Goal: Register for event/course

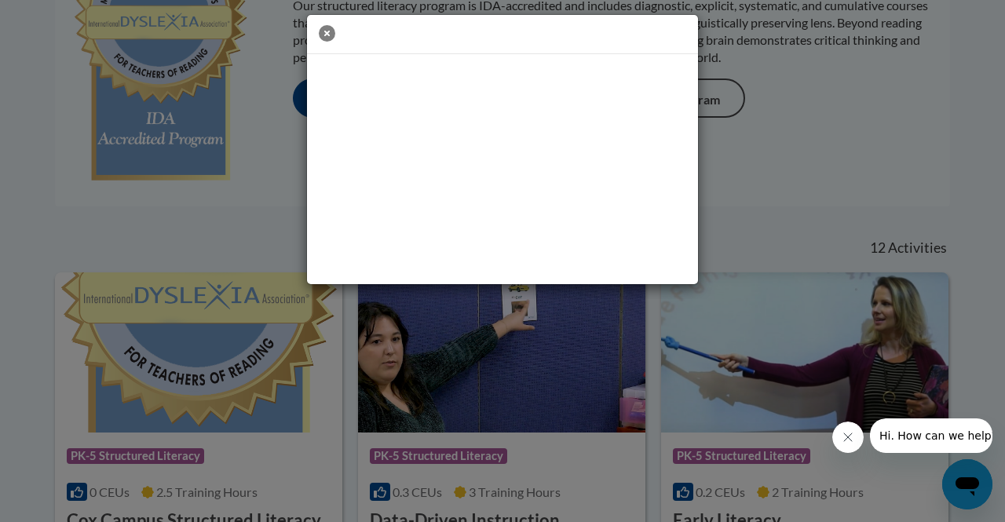
click at [330, 28] on icon "button" at bounding box center [327, 33] width 16 height 16
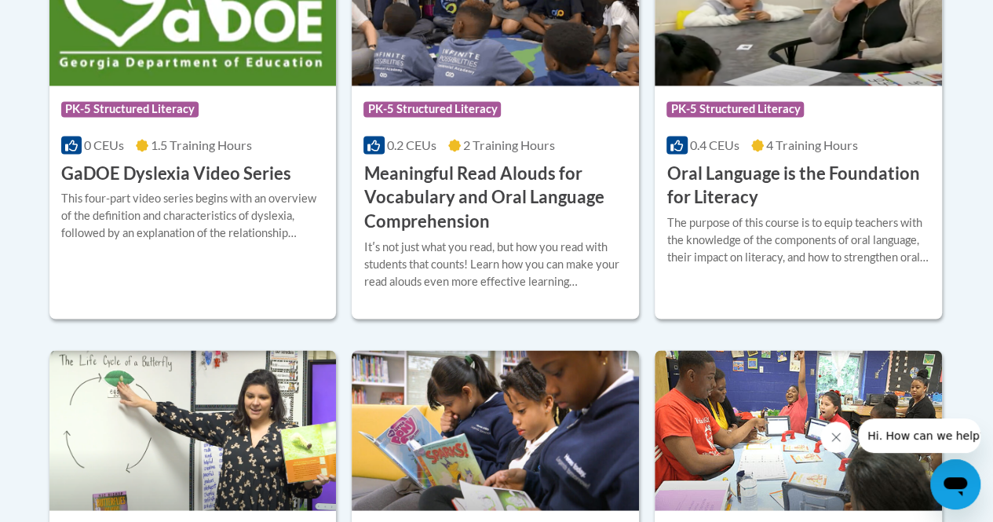
scroll to position [1144, 0]
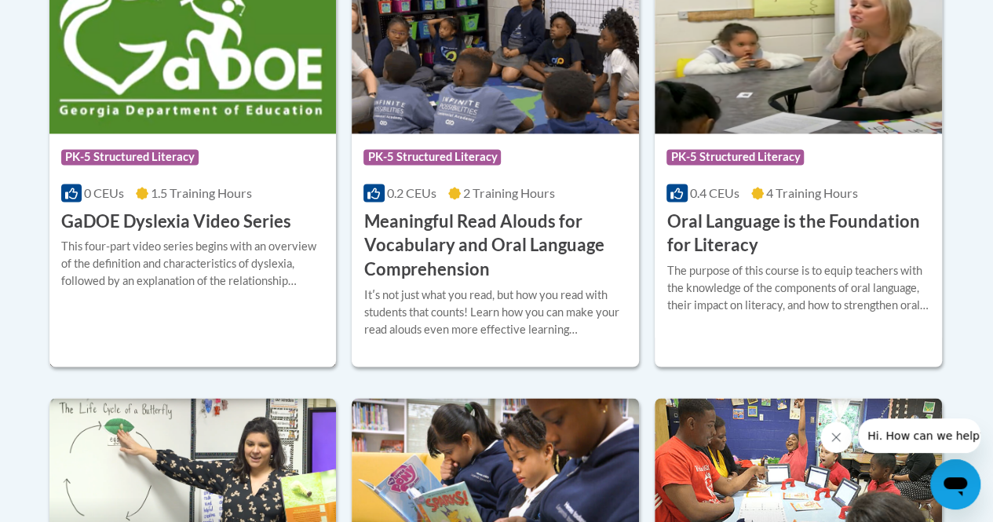
click at [181, 226] on h3 "GaDOE Dyslexia Video Series" at bounding box center [176, 222] width 230 height 24
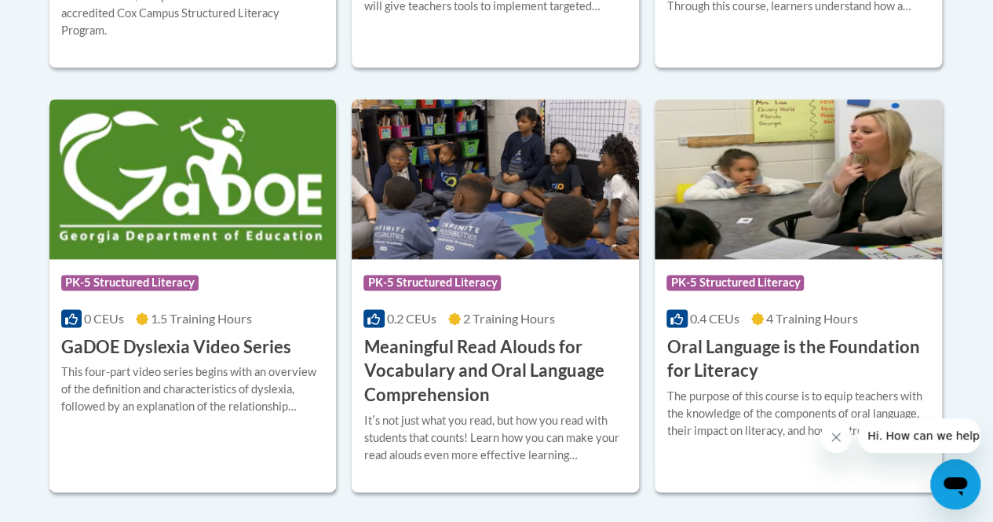
scroll to position [1016, 0]
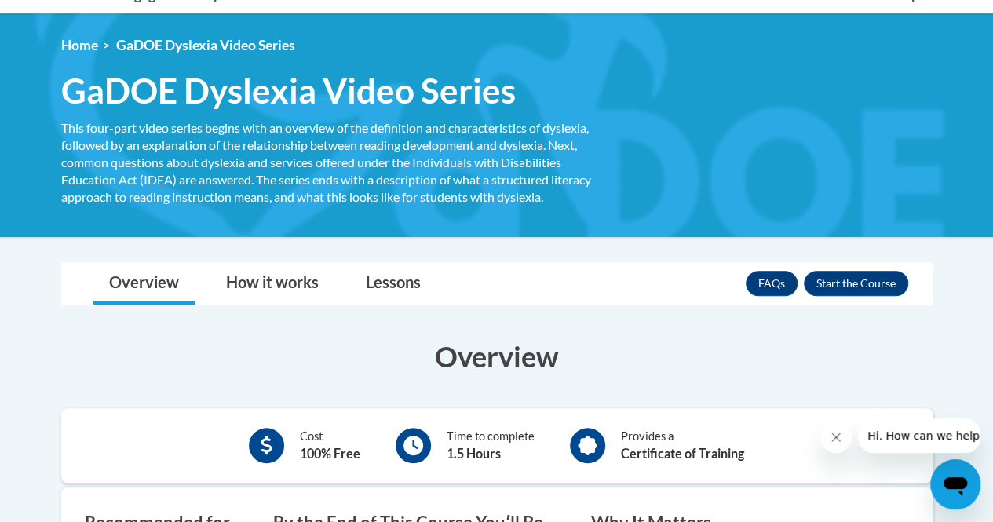
scroll to position [177, 0]
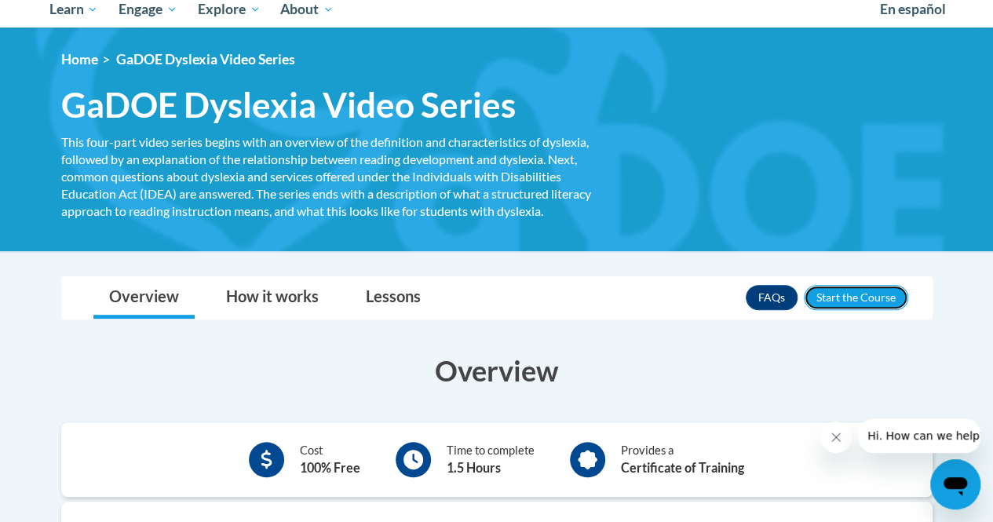
click at [852, 296] on button "Enroll" at bounding box center [856, 297] width 104 height 25
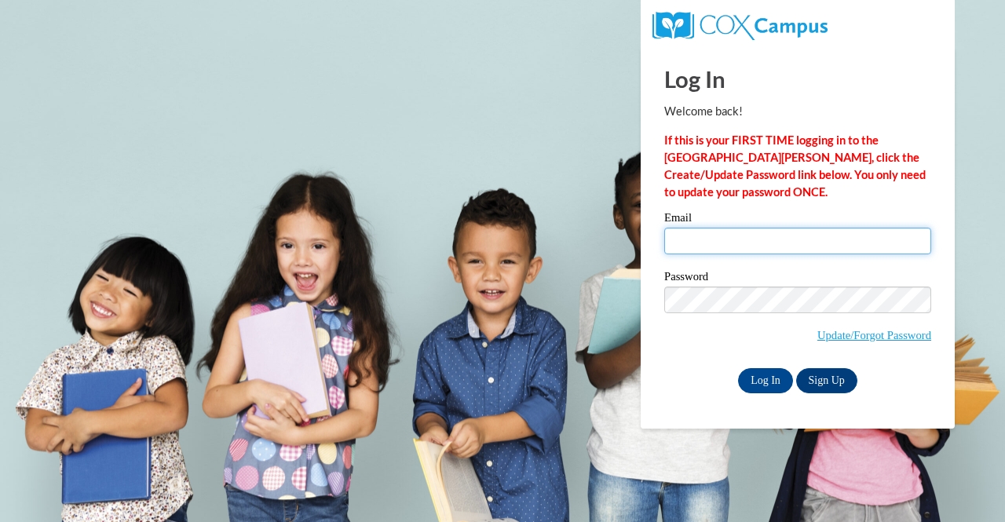
click at [703, 232] on input "Email" at bounding box center [797, 241] width 267 height 27
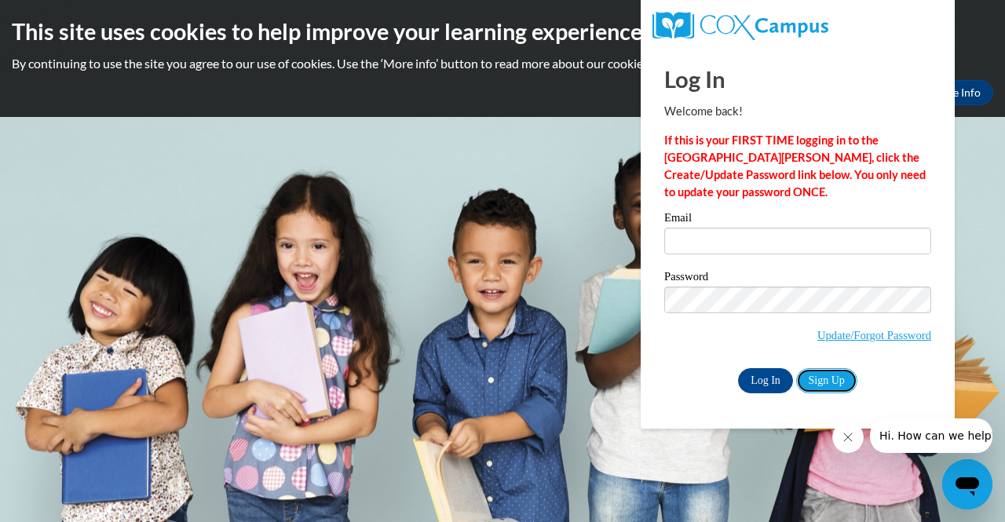
click at [822, 381] on link "Sign Up" at bounding box center [826, 380] width 61 height 25
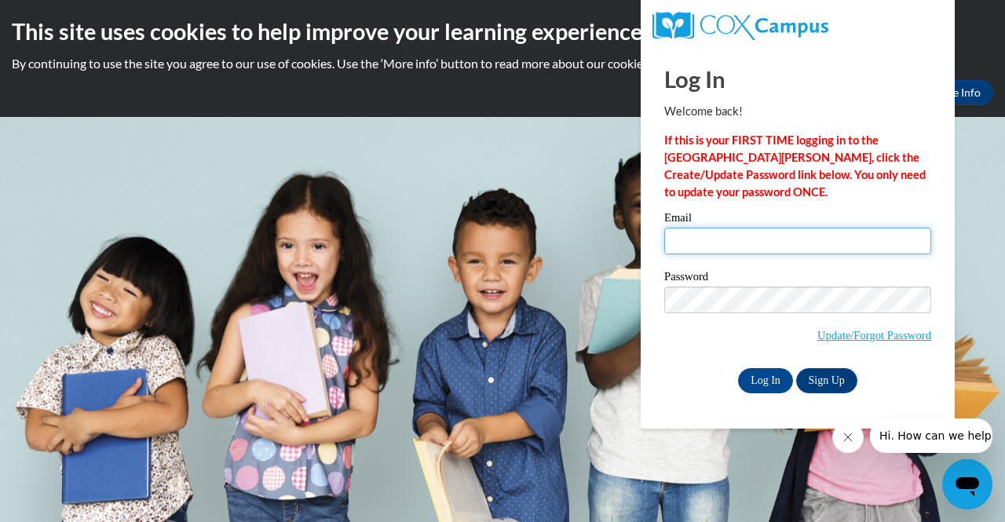
click at [699, 230] on input "Email" at bounding box center [797, 241] width 267 height 27
type input "emcwayns@students.kennesaw.edu"
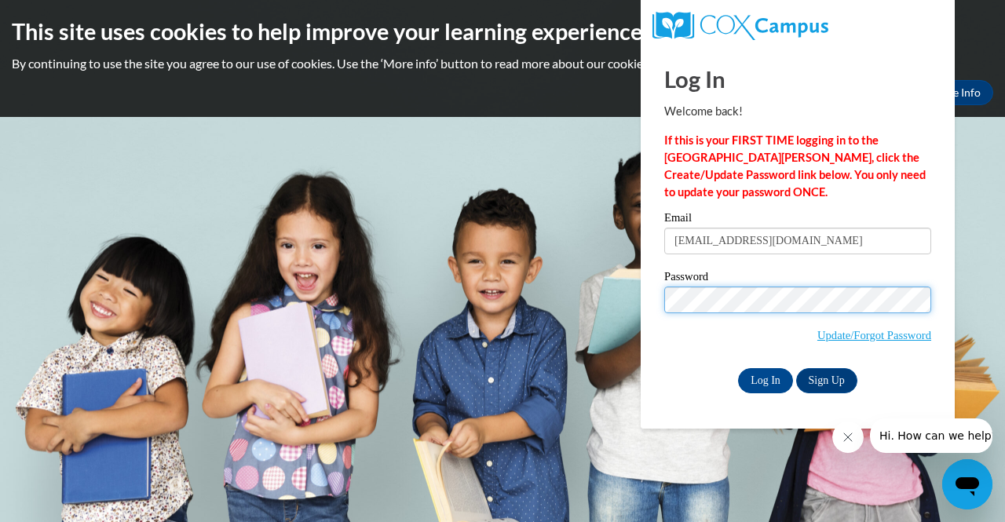
click at [738, 368] on input "Log In" at bounding box center [765, 380] width 55 height 25
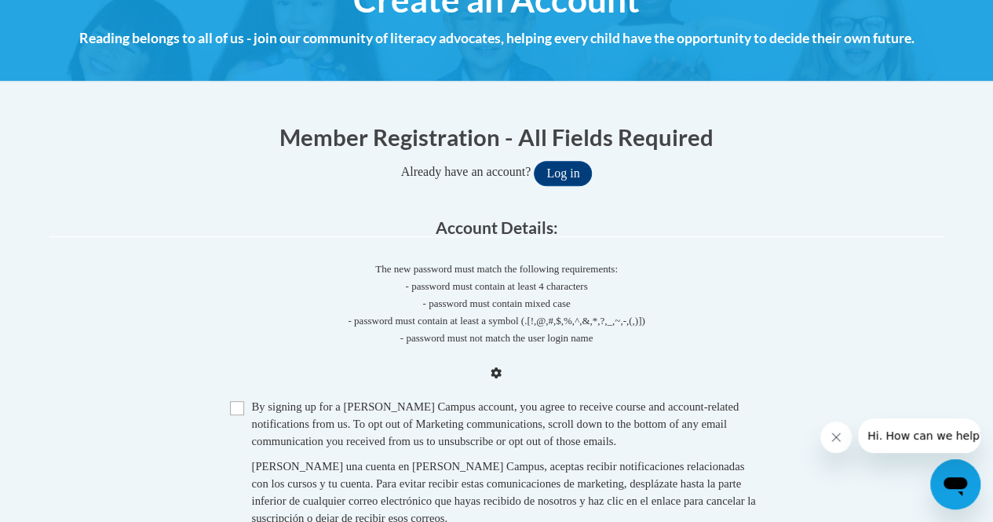
scroll to position [215, 0]
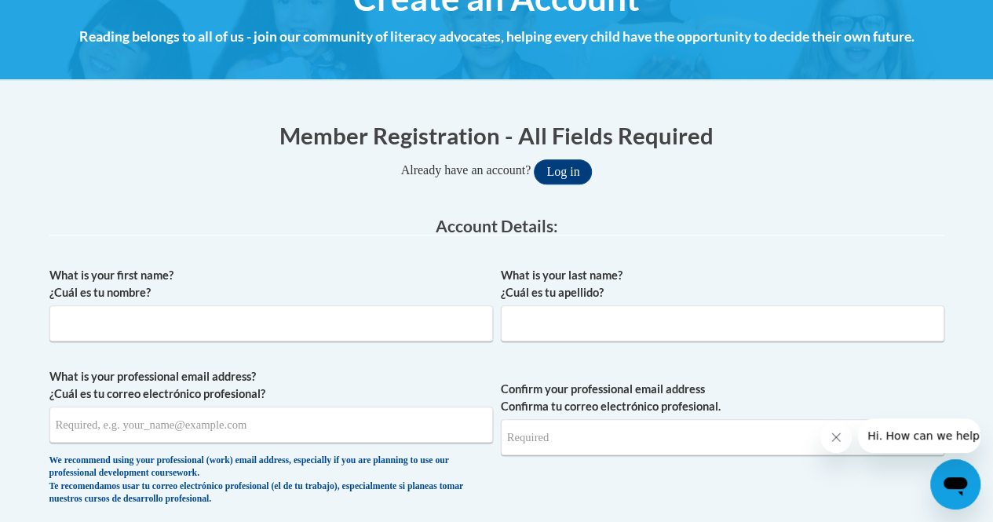
click at [268, 304] on span "What is your first name? ¿Cuál es tu nombre?" at bounding box center [270, 304] width 443 height 75
click at [257, 315] on input "What is your first name? ¿Cuál es tu nombre?" at bounding box center [270, 323] width 443 height 36
type input "Ebony"
type input "McWaynson"
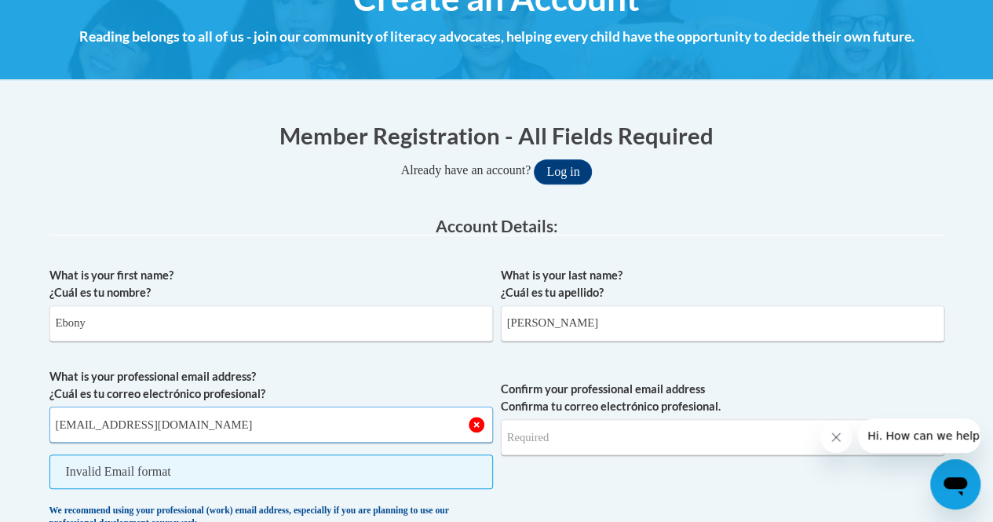
type input "emcwayns@students.kennesaw.edu"
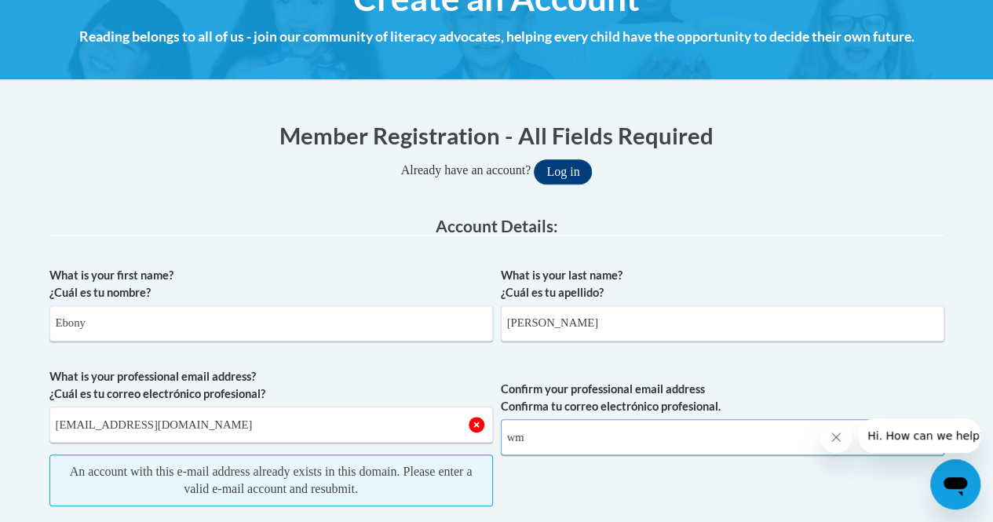
type input "w"
type input "emc"
click at [589, 168] on button "Log in" at bounding box center [563, 171] width 58 height 25
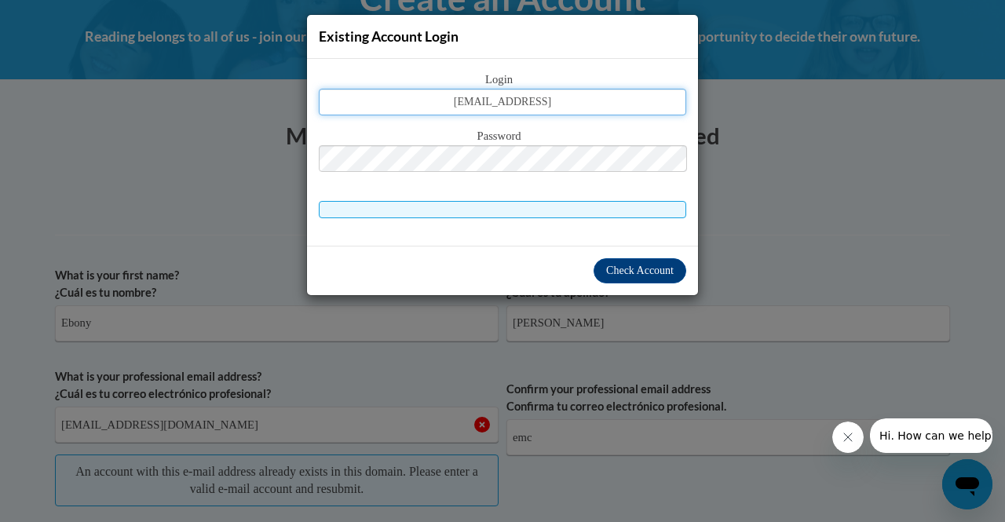
click at [618, 98] on input "emcwayns@students.kennesaw.edy" at bounding box center [502, 102] width 367 height 27
type input "emcwayns@students.kennesaw.edu"
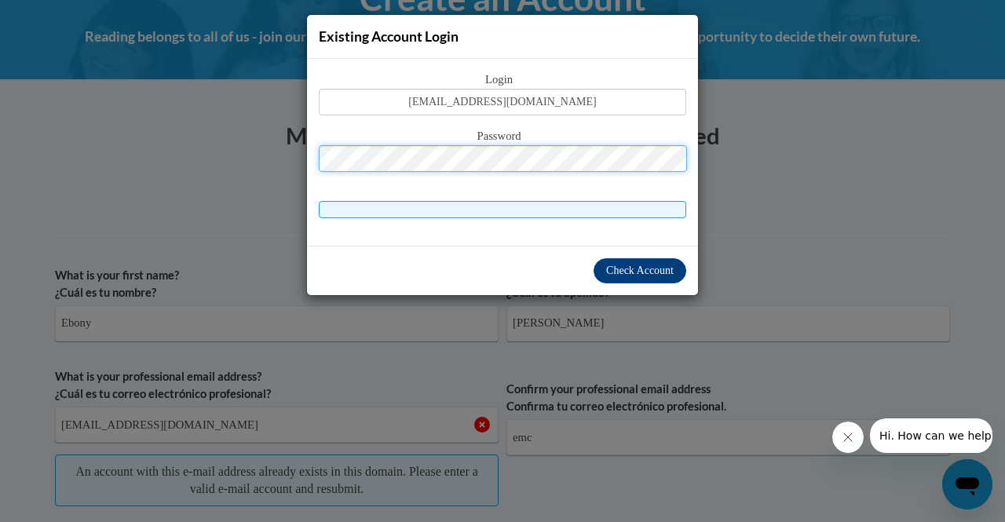
click at [540, 159] on button "Log in" at bounding box center [569, 171] width 58 height 25
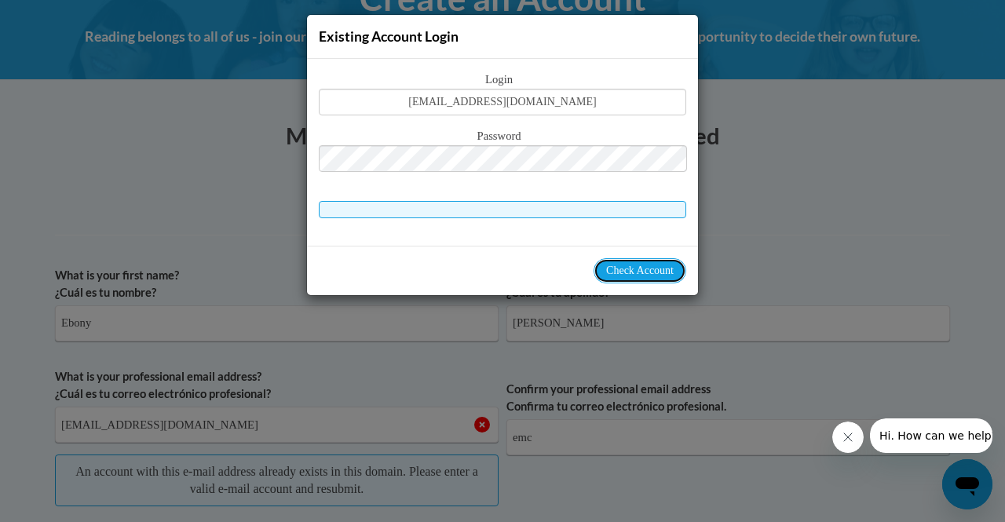
click at [641, 259] on button "Check Account" at bounding box center [639, 270] width 93 height 25
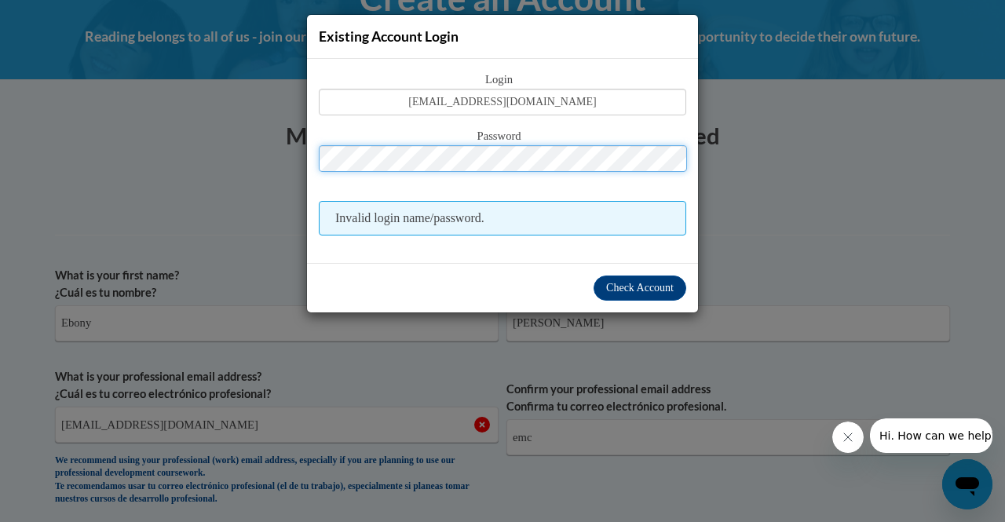
click at [540, 159] on button "Log in" at bounding box center [569, 171] width 58 height 25
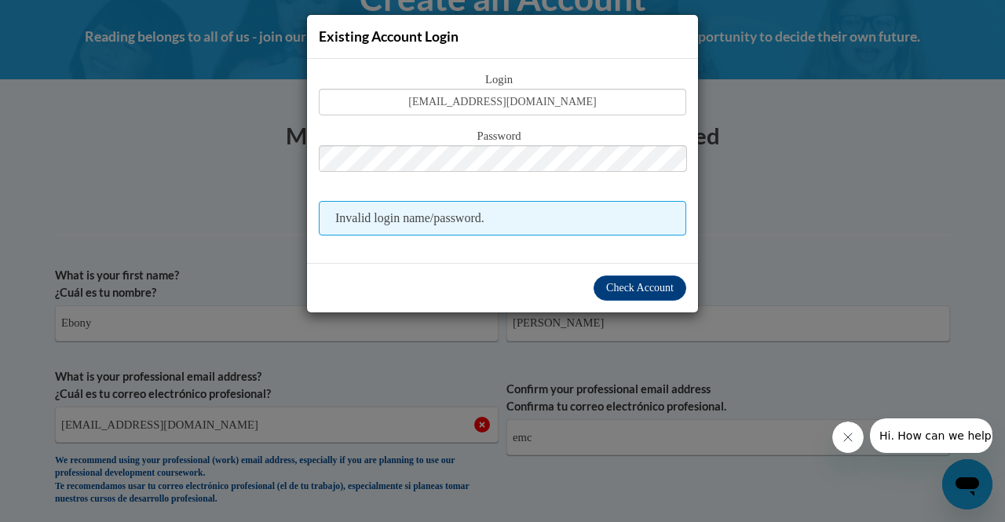
click at [834, 166] on div "Existing Account Login Login emcwayns@students.kennesaw.edu Password Invalid lo…" at bounding box center [502, 261] width 1005 height 522
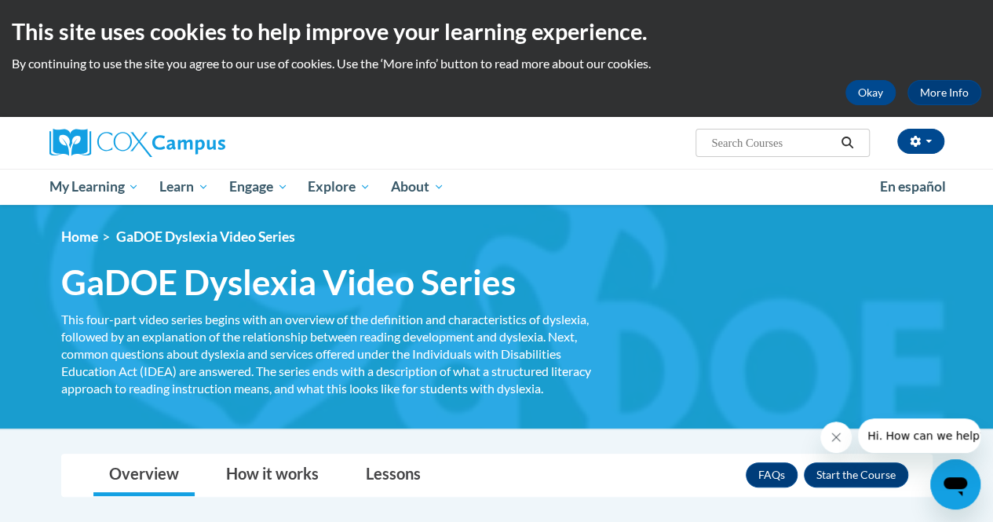
click at [478, 268] on span "GaDOE Dyslexia Video Series" at bounding box center [288, 282] width 454 height 42
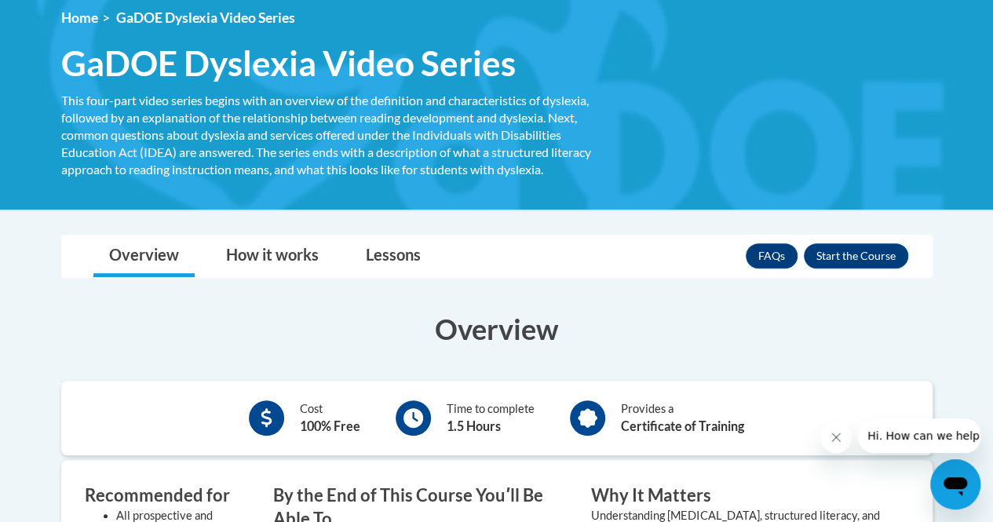
scroll to position [224, 0]
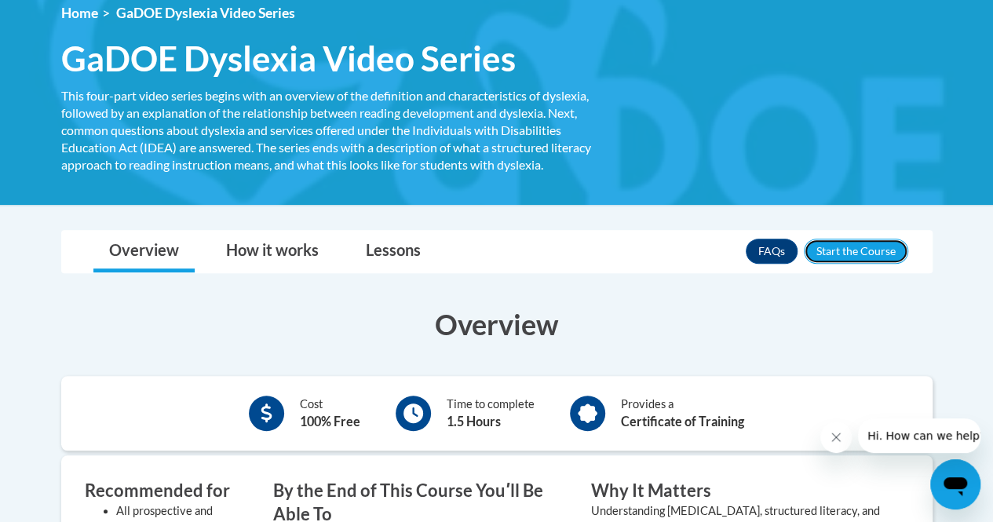
click at [855, 243] on button "Enroll" at bounding box center [856, 251] width 104 height 25
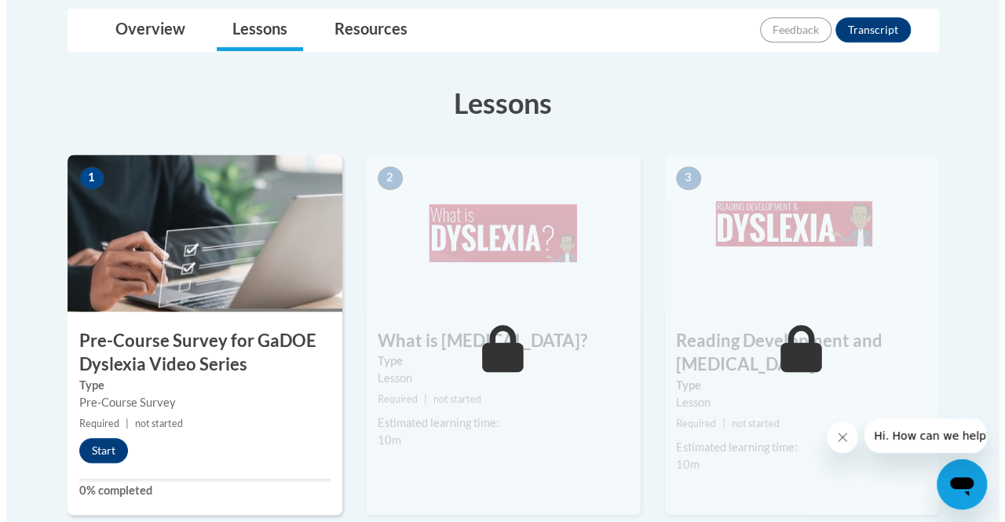
scroll to position [400, 0]
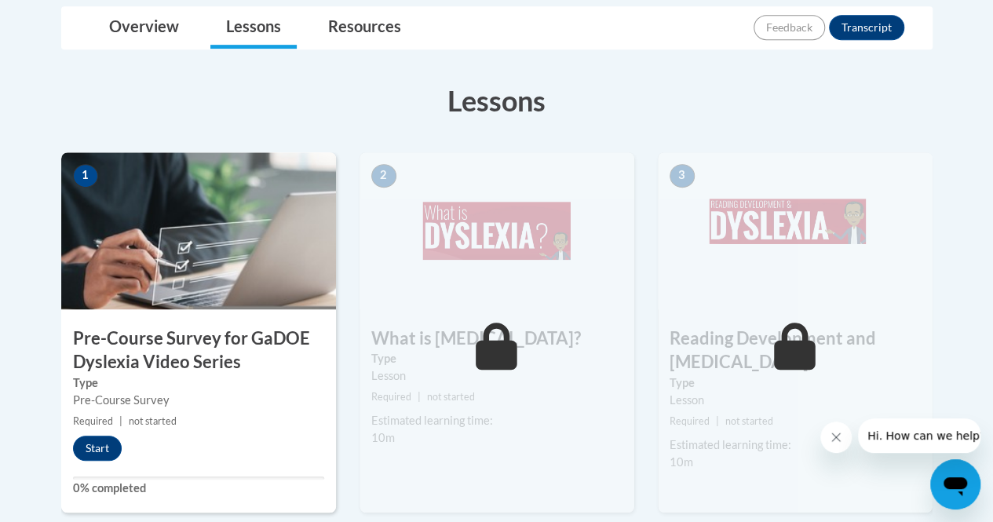
click at [100, 440] on button "Start" at bounding box center [97, 448] width 49 height 25
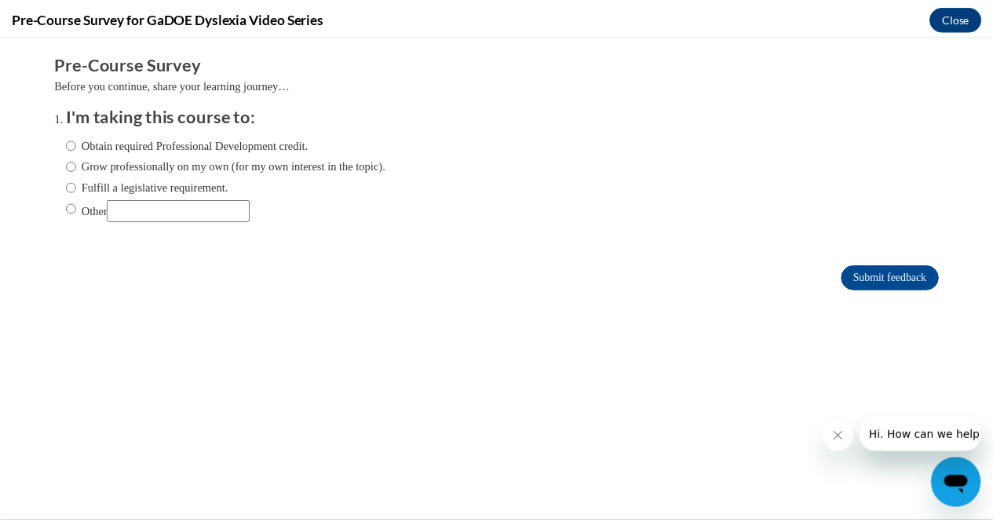
scroll to position [0, 0]
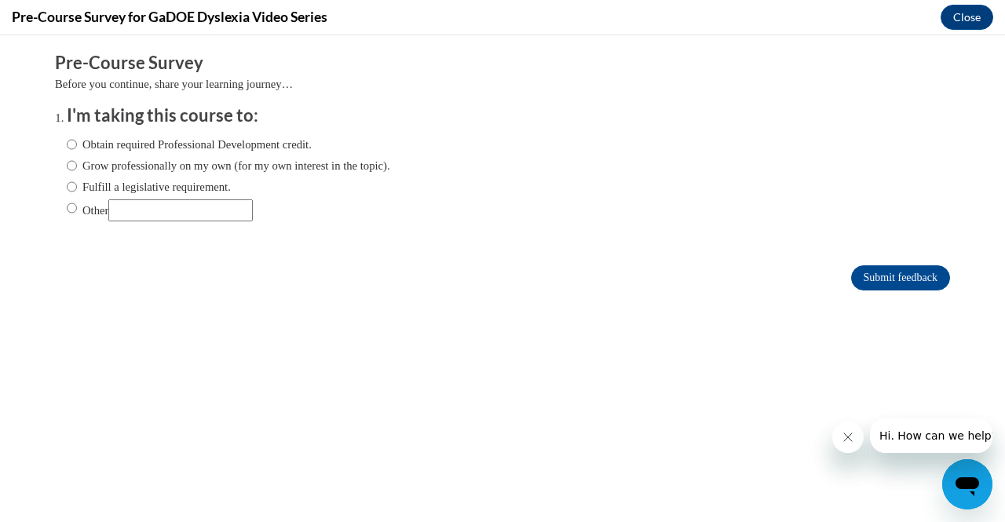
click at [269, 141] on label "Obtain required Professional Development credit." at bounding box center [189, 144] width 245 height 17
click at [77, 141] on input "Obtain required Professional Development credit." at bounding box center [72, 144] width 10 height 17
radio input "true"
click at [900, 283] on input "Submit feedback" at bounding box center [900, 277] width 99 height 25
click at [907, 272] on input "Submit feedback" at bounding box center [900, 277] width 99 height 25
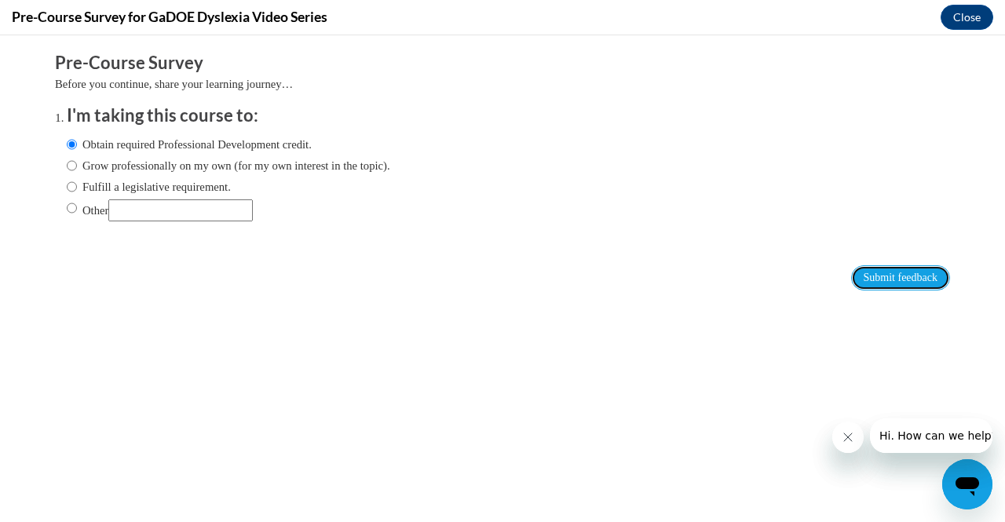
click at [863, 284] on input "Submit feedback" at bounding box center [900, 277] width 99 height 25
click at [967, 19] on button "Close" at bounding box center [966, 17] width 53 height 25
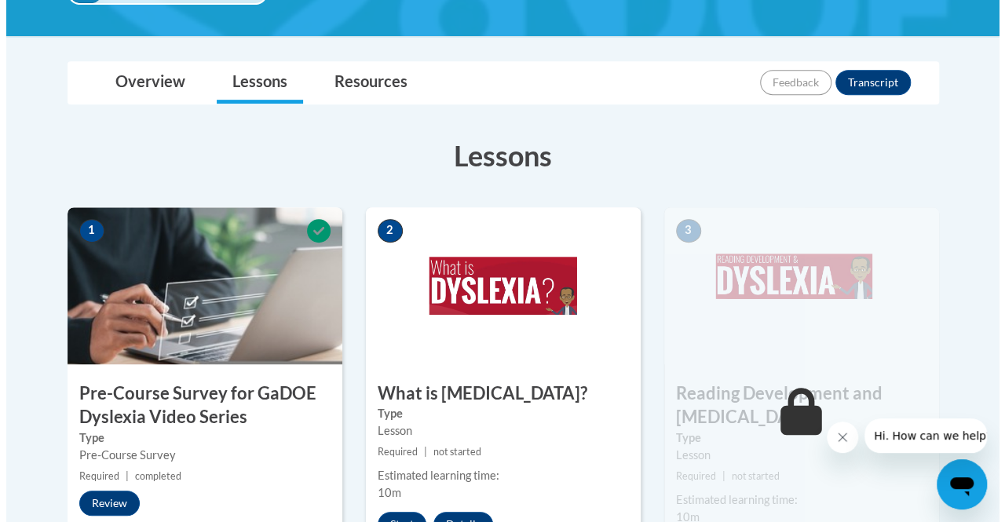
scroll to position [440, 0]
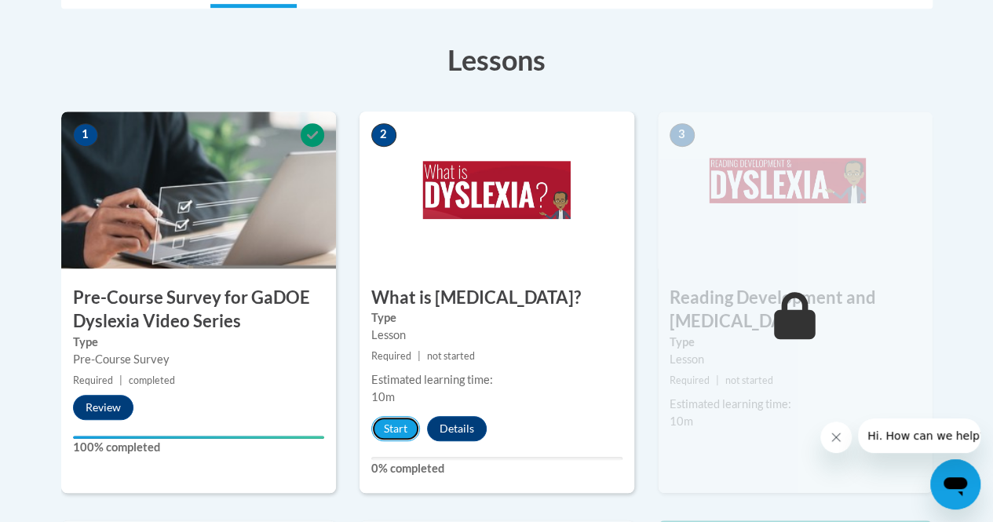
click at [388, 421] on button "Start" at bounding box center [395, 428] width 49 height 25
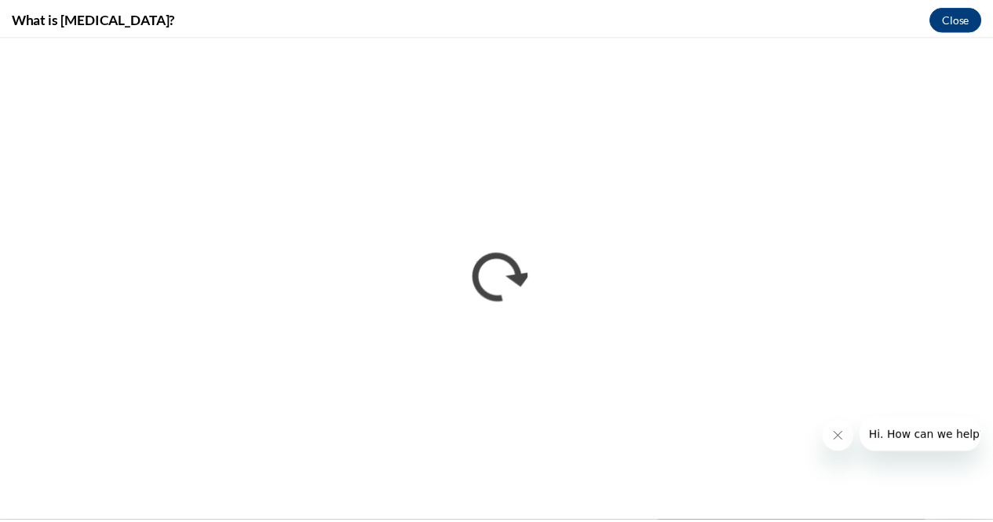
scroll to position [0, 0]
